Goal: Task Accomplishment & Management: Manage account settings

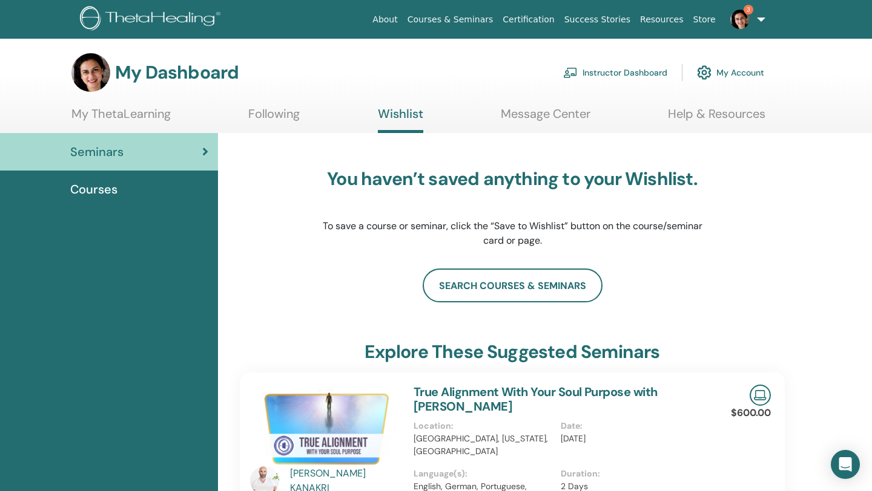
click at [302, 264] on div "You haven’t saved anything to your Wishlist. To save a course or seminar, click…" at bounding box center [512, 208] width 545 height 121
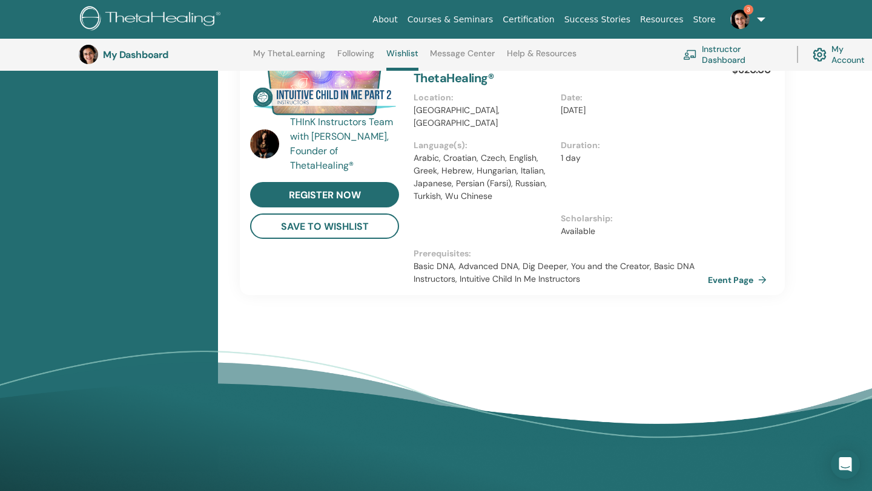
scroll to position [855, 0]
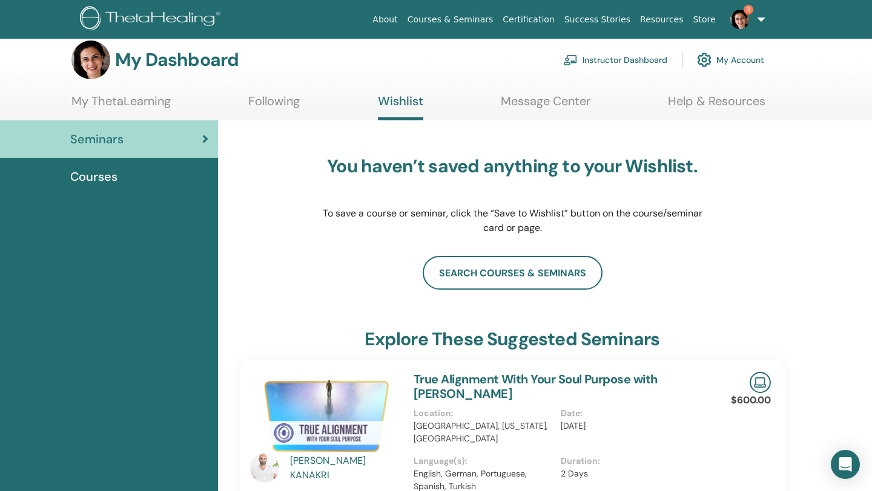
scroll to position [0, 0]
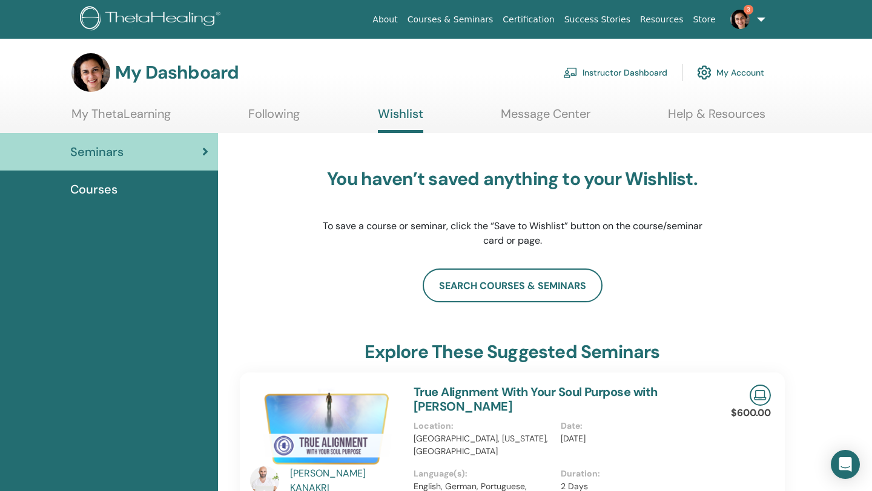
click at [205, 148] on icon at bounding box center [205, 152] width 6 height 12
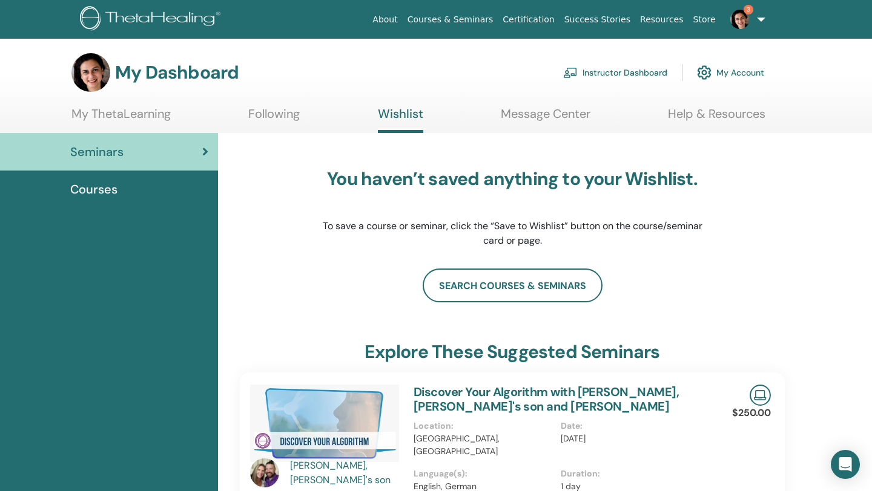
click at [745, 11] on span "3" at bounding box center [748, 10] width 10 height 10
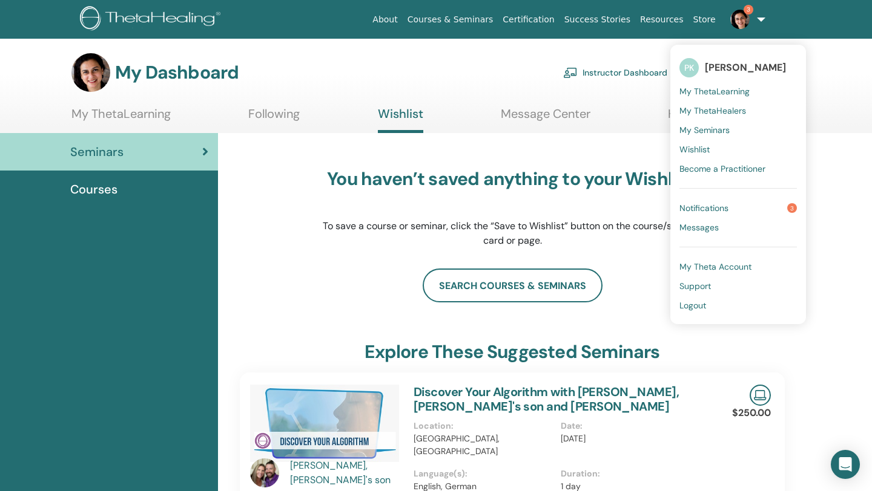
click at [711, 208] on span "Notifications" at bounding box center [703, 208] width 49 height 11
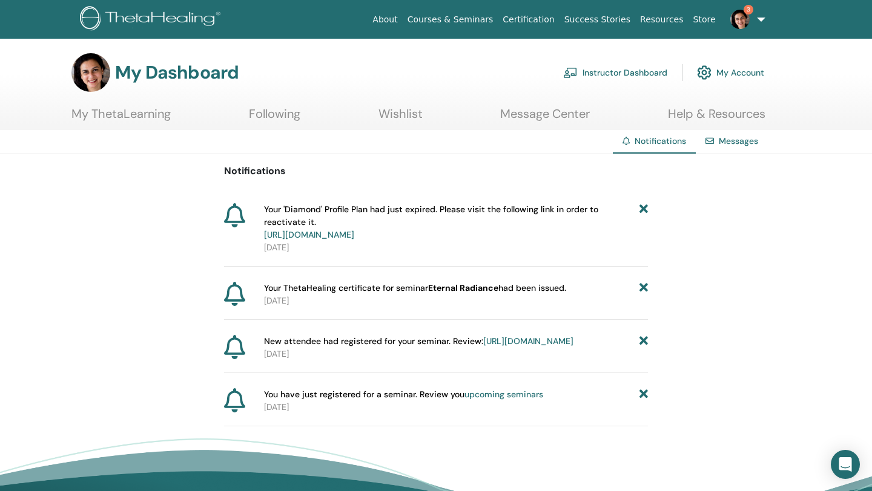
click at [640, 401] on icon at bounding box center [643, 395] width 8 height 13
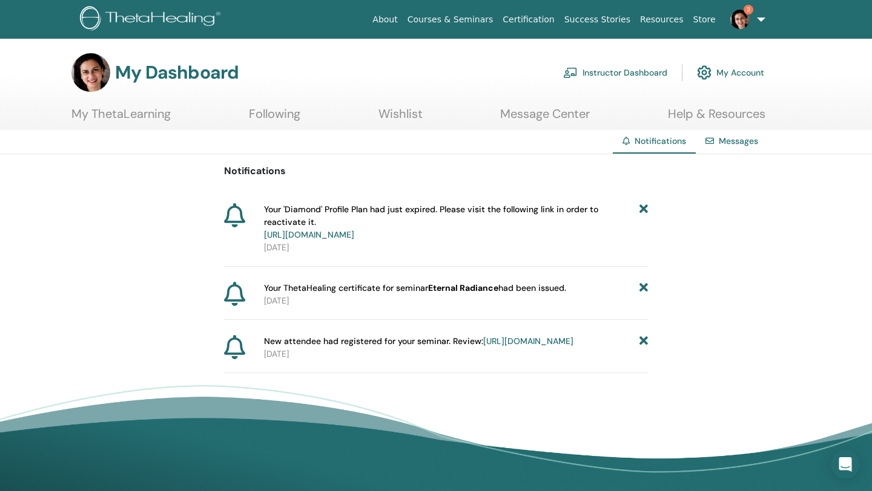
click at [483, 347] on link "https://member.thetahealing.com/instructor/seminar/371981/attendees" at bounding box center [528, 341] width 90 height 11
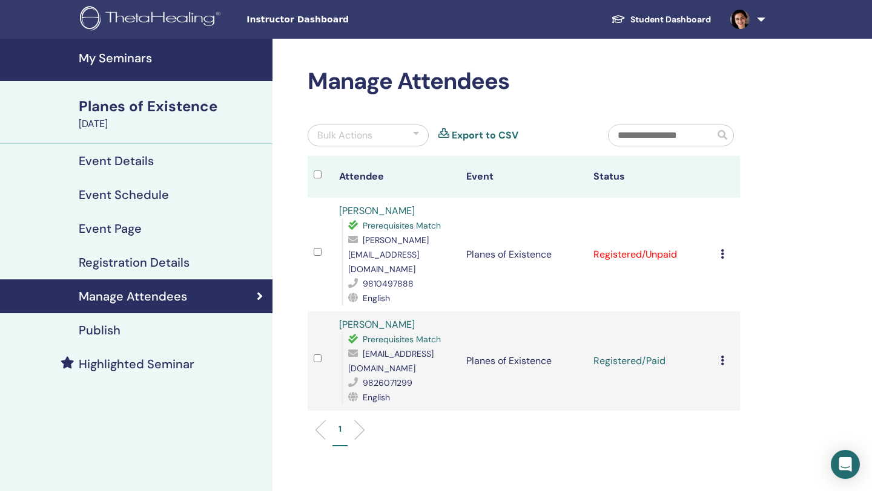
click at [722, 249] on icon at bounding box center [722, 254] width 4 height 10
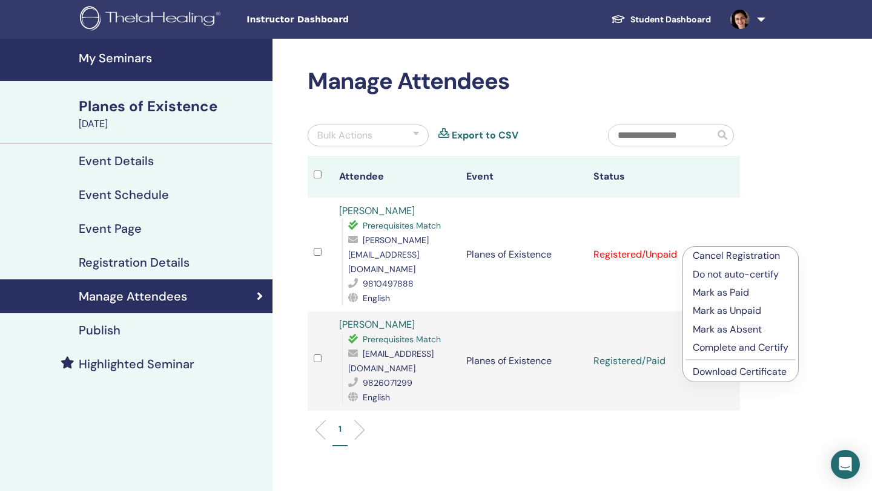
click at [727, 289] on p "Mark as Paid" at bounding box center [740, 293] width 96 height 15
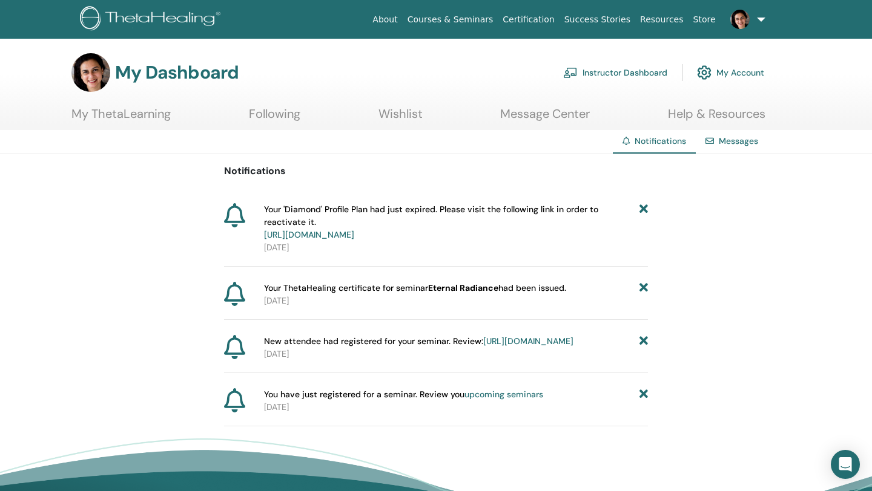
click at [643, 339] on icon at bounding box center [643, 341] width 8 height 13
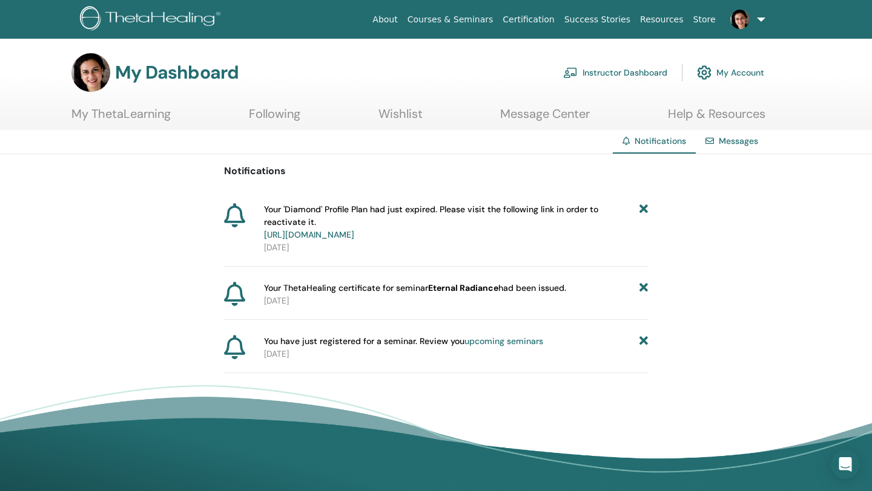
click at [643, 341] on icon at bounding box center [643, 341] width 8 height 13
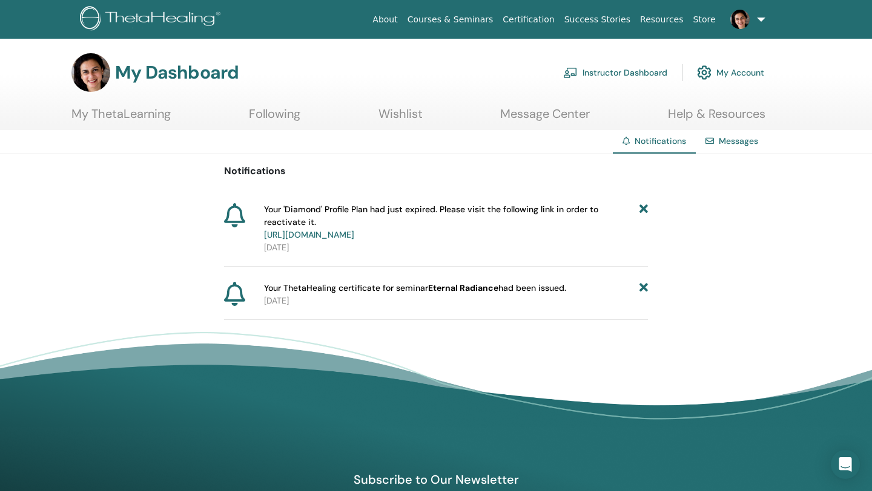
click at [354, 236] on link "[URL][DOMAIN_NAME]" at bounding box center [309, 234] width 90 height 11
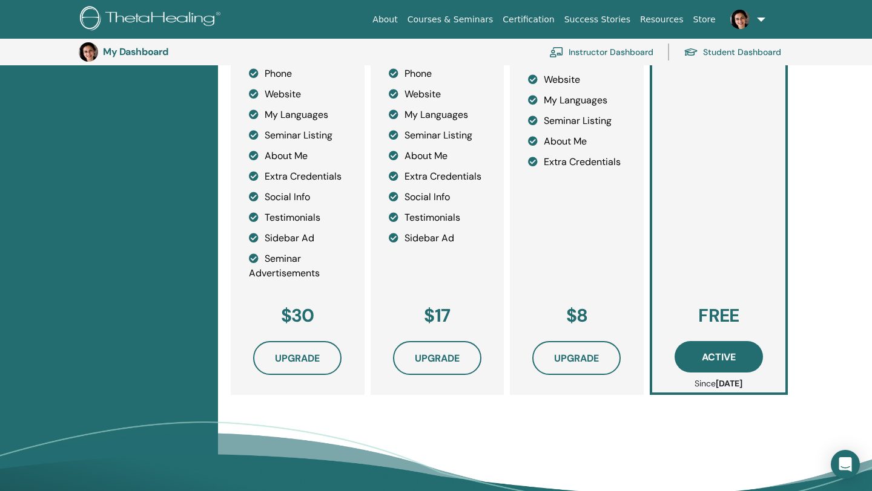
scroll to position [341, 0]
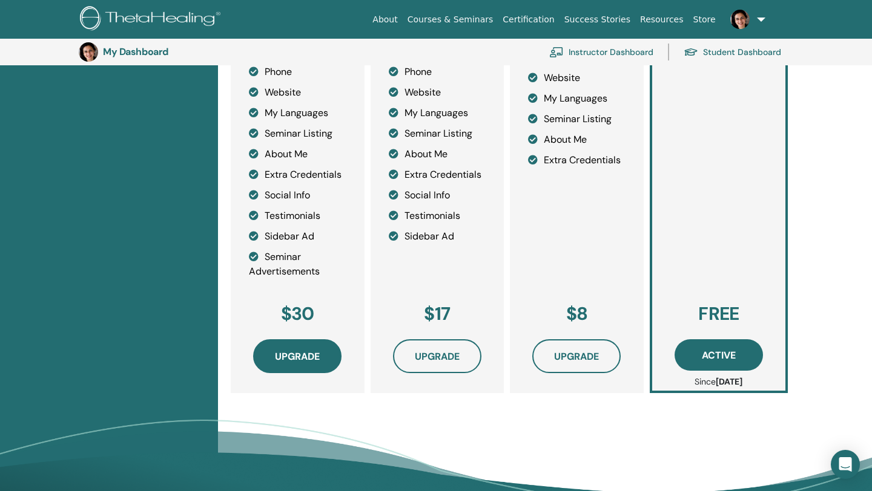
click at [321, 363] on button "Upgrade" at bounding box center [297, 357] width 88 height 34
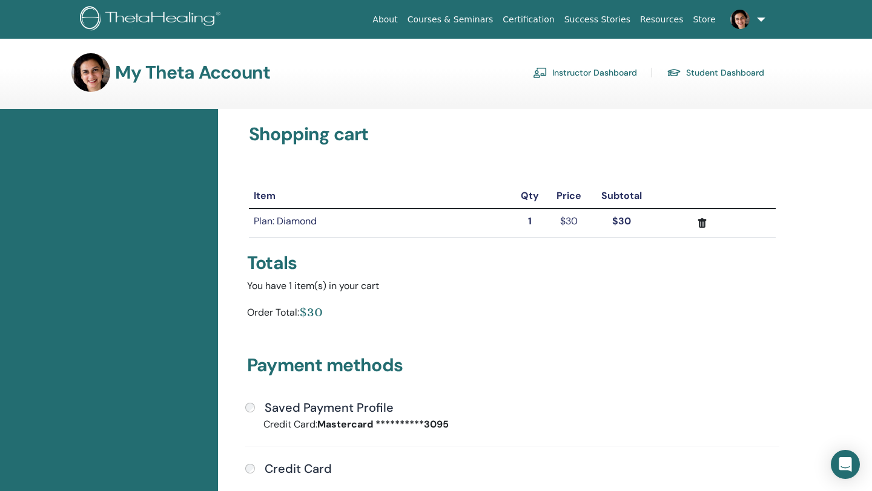
click at [513, 420] on div "**********" at bounding box center [512, 425] width 534 height 15
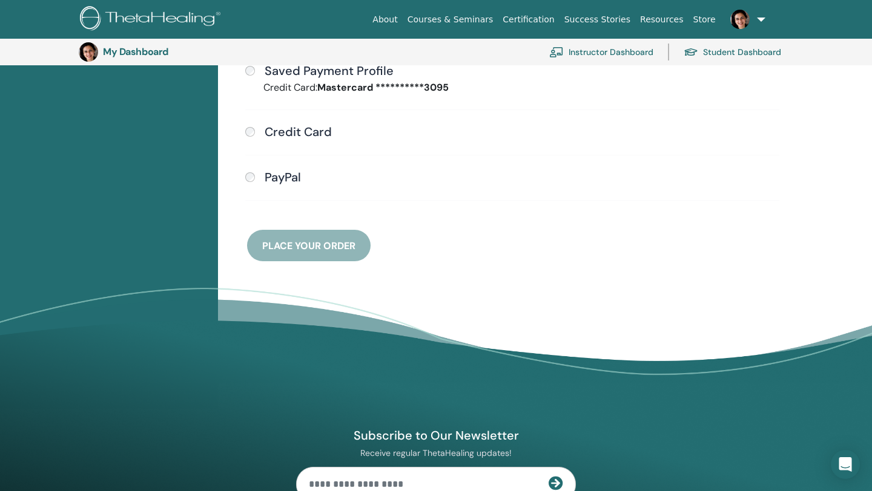
scroll to position [366, 0]
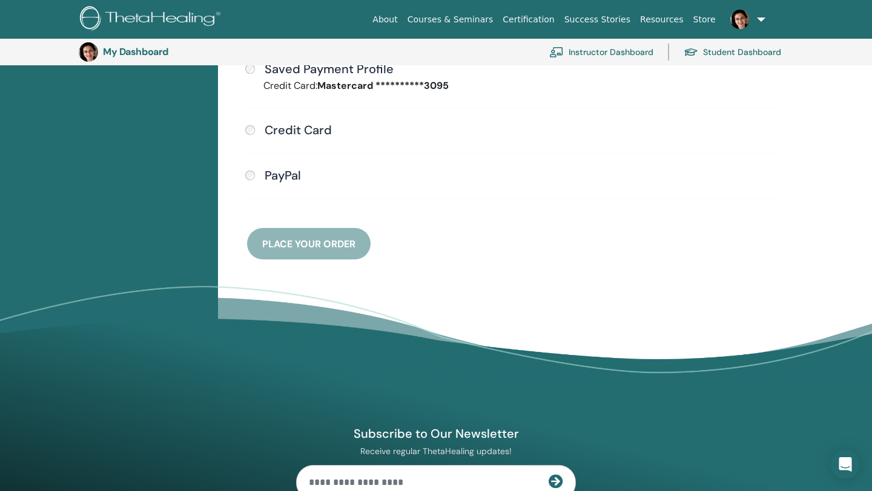
click at [294, 132] on h4 "Credit Card" at bounding box center [297, 130] width 67 height 15
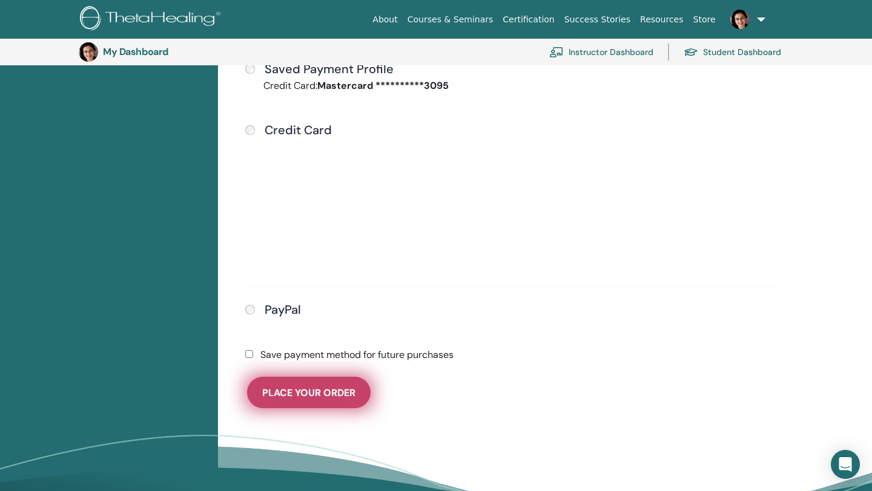
click at [333, 389] on span "Place Your Order" at bounding box center [308, 393] width 93 height 13
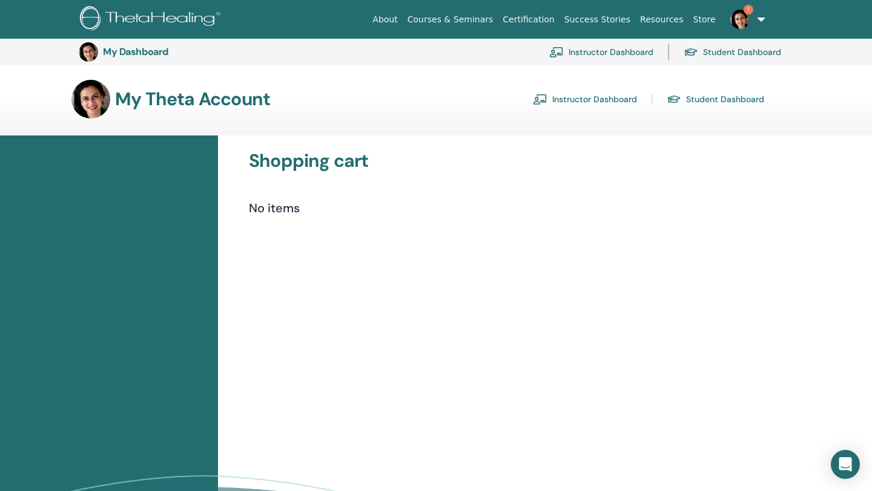
scroll to position [366, 0]
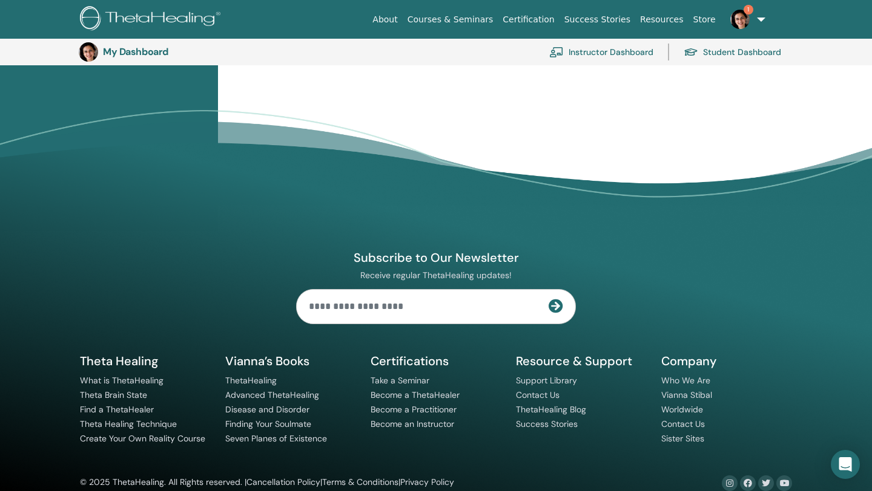
click at [358, 92] on div "Shopping cart No items" at bounding box center [545, 0] width 654 height 461
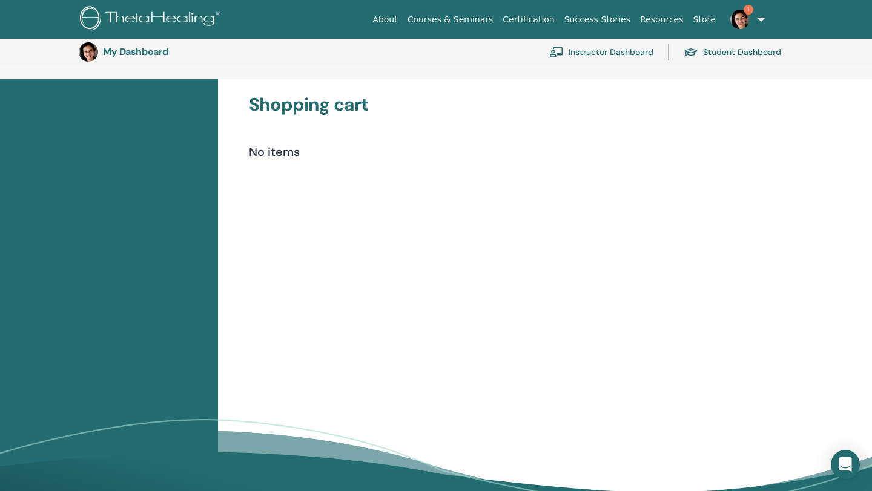
scroll to position [0, 0]
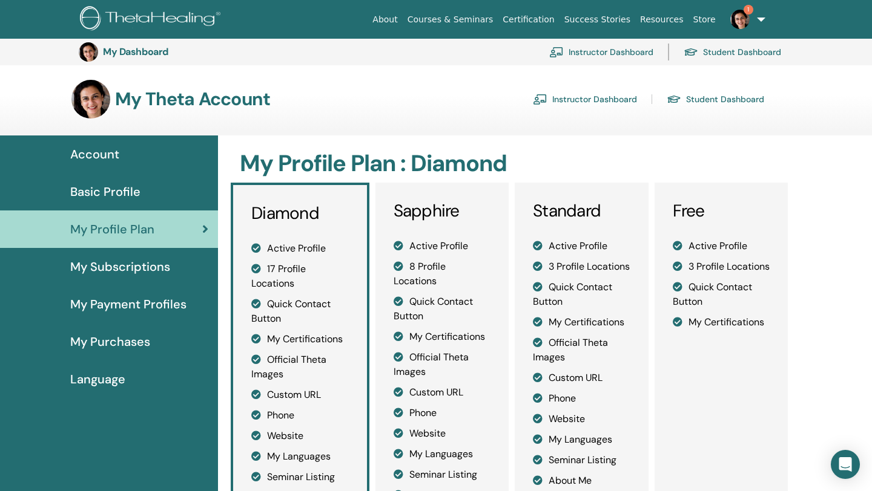
scroll to position [340, 0]
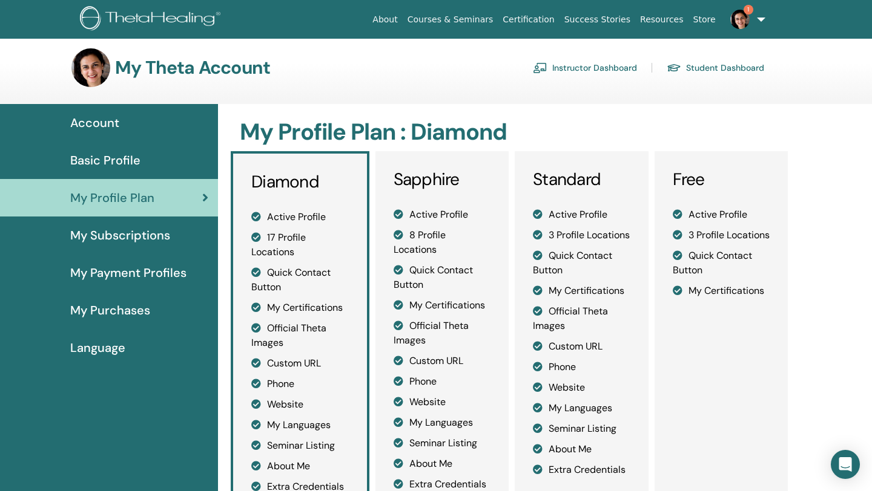
scroll to position [0, 0]
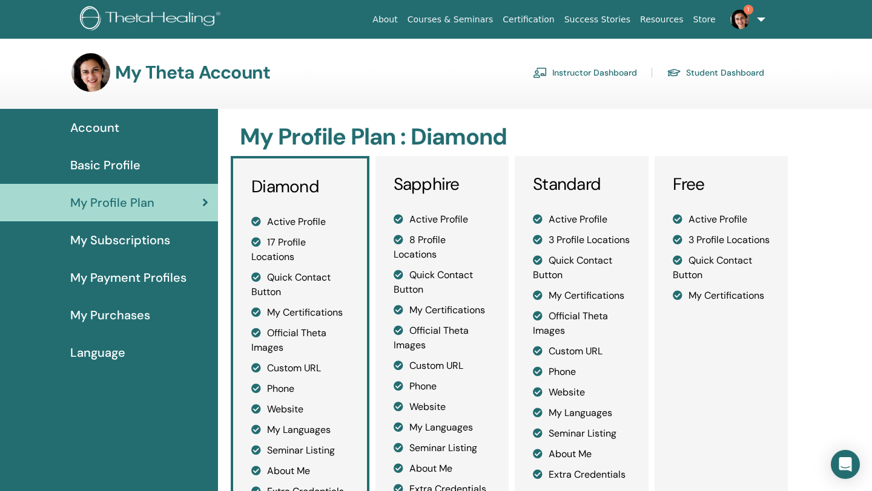
click at [739, 21] on img at bounding box center [739, 19] width 19 height 19
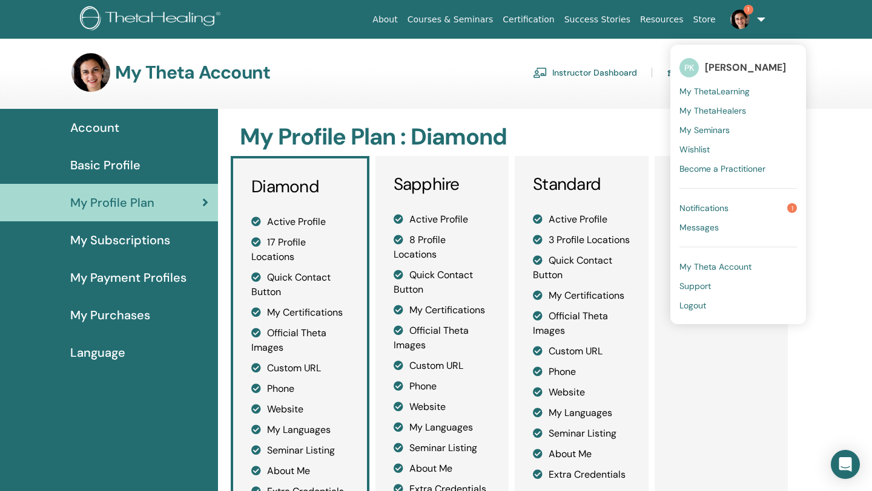
click at [714, 208] on span "Notifications" at bounding box center [703, 208] width 49 height 11
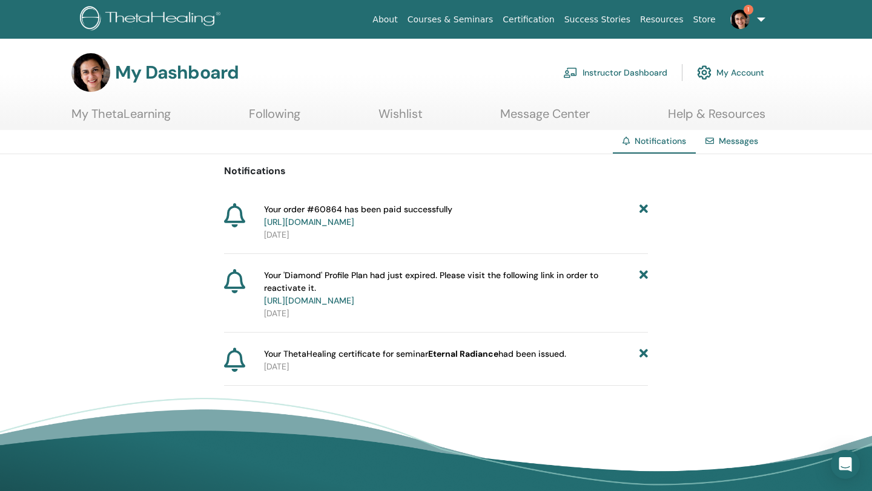
click at [642, 275] on icon at bounding box center [643, 288] width 8 height 38
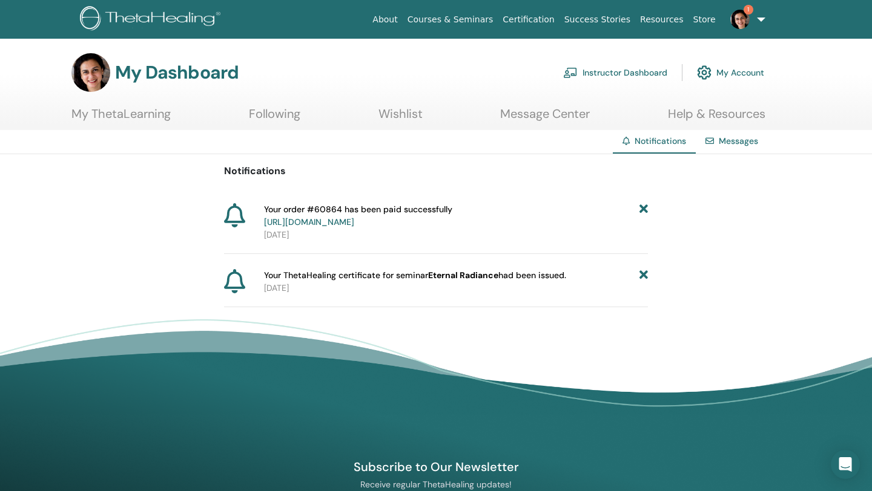
click at [643, 208] on icon at bounding box center [643, 215] width 8 height 25
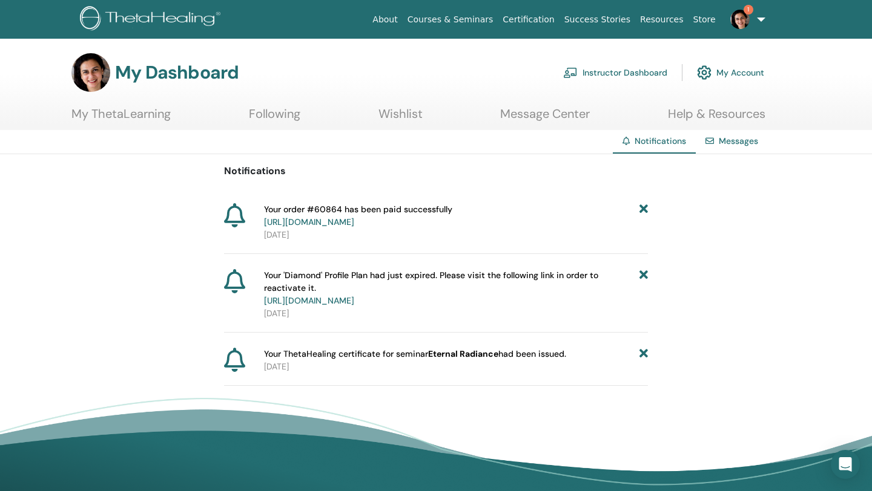
click at [646, 203] on icon at bounding box center [643, 215] width 8 height 25
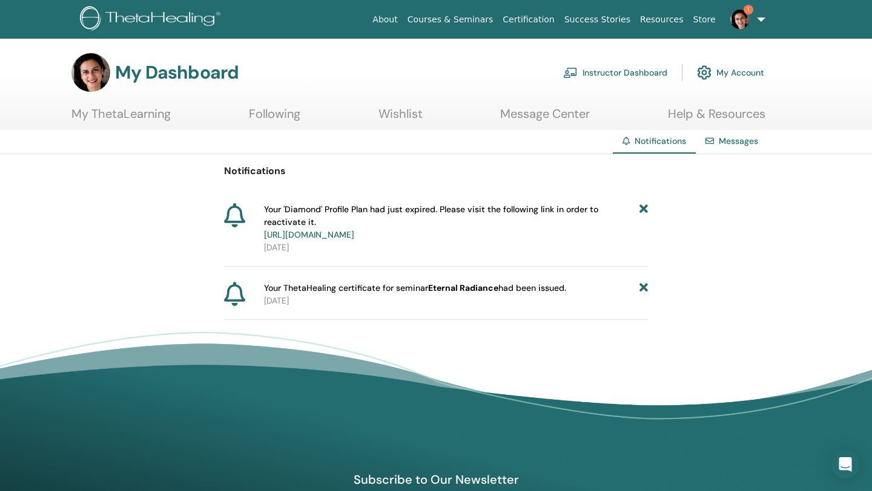
click at [643, 207] on icon at bounding box center [643, 222] width 8 height 38
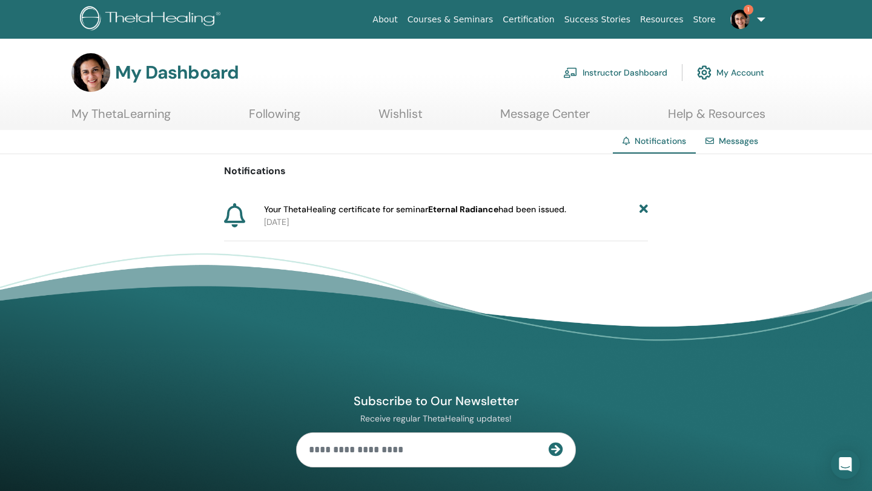
click at [640, 209] on icon at bounding box center [643, 209] width 8 height 13
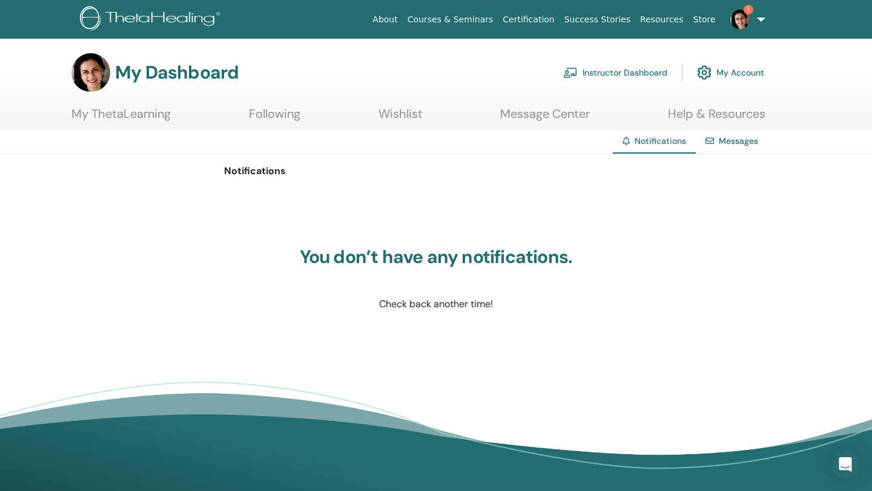
click at [741, 11] on img at bounding box center [739, 19] width 19 height 19
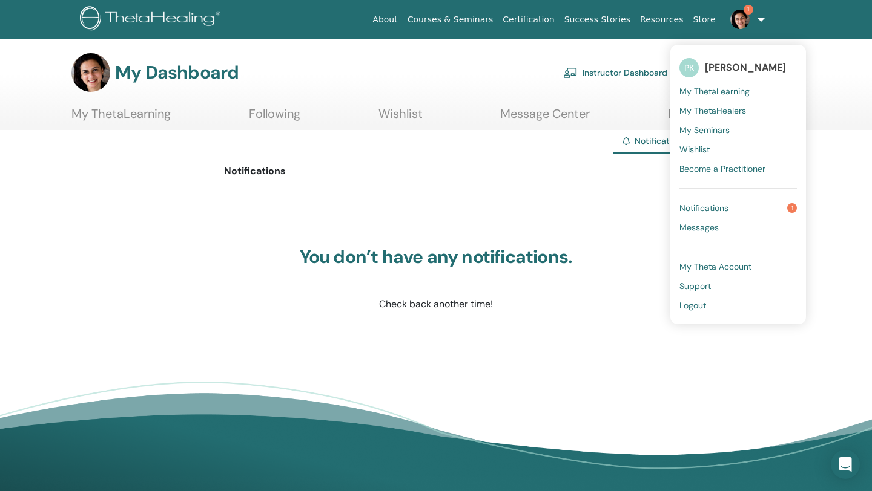
click at [710, 206] on span "Notifications" at bounding box center [703, 208] width 49 height 11
